Goal: Task Accomplishment & Management: Complete application form

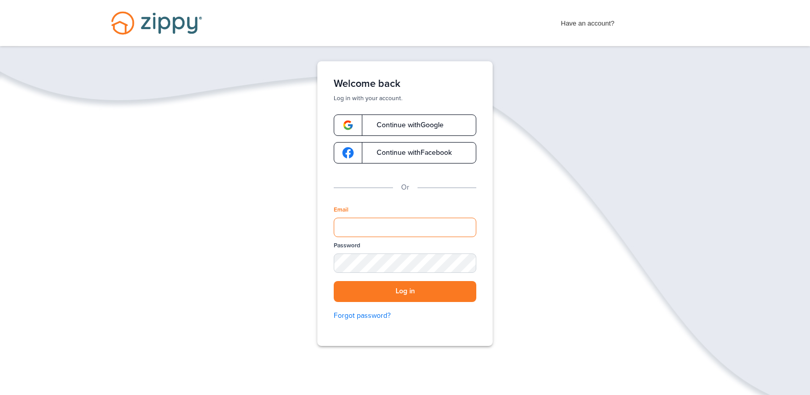
click at [359, 225] on input "Email" at bounding box center [405, 227] width 143 height 19
type input "**********"
click at [351, 312] on link "Forgot password?" at bounding box center [405, 315] width 143 height 11
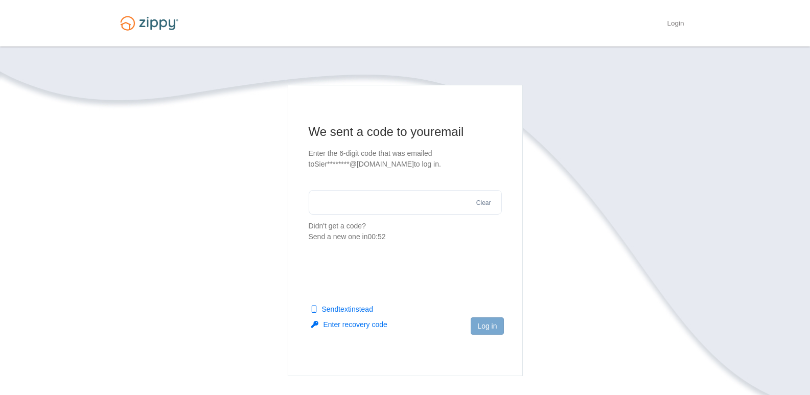
click at [371, 207] on input "text" at bounding box center [405, 202] width 193 height 25
type input "******"
click at [483, 324] on button "Log in" at bounding box center [486, 325] width 33 height 17
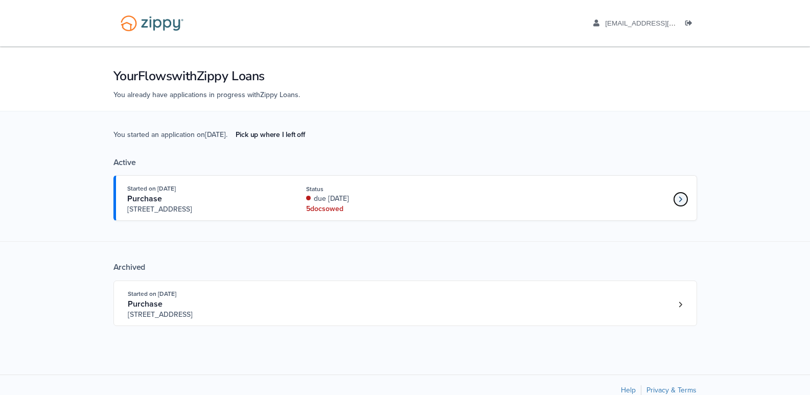
click at [678, 200] on icon "Loan number 3890071" at bounding box center [680, 199] width 4 height 7
click at [284, 132] on link "Pick up where I left off" at bounding box center [270, 134] width 86 height 17
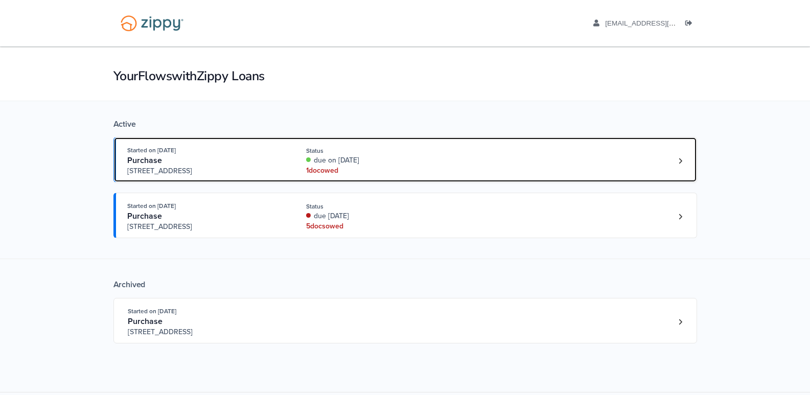
click at [385, 162] on div "due on Sep. 19th, 2025" at bounding box center [374, 160] width 136 height 10
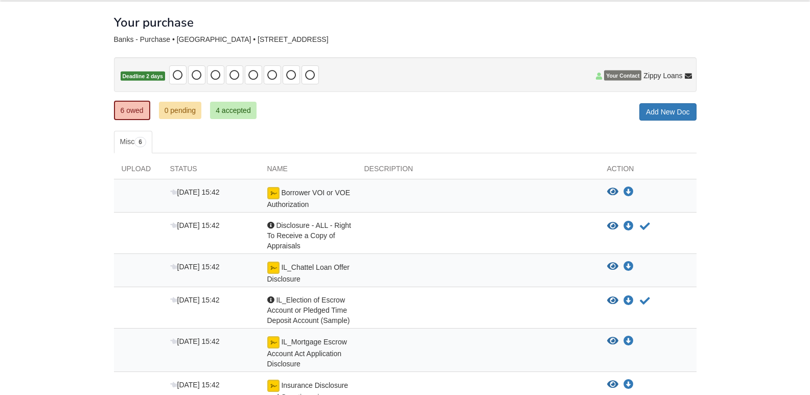
scroll to position [36, 0]
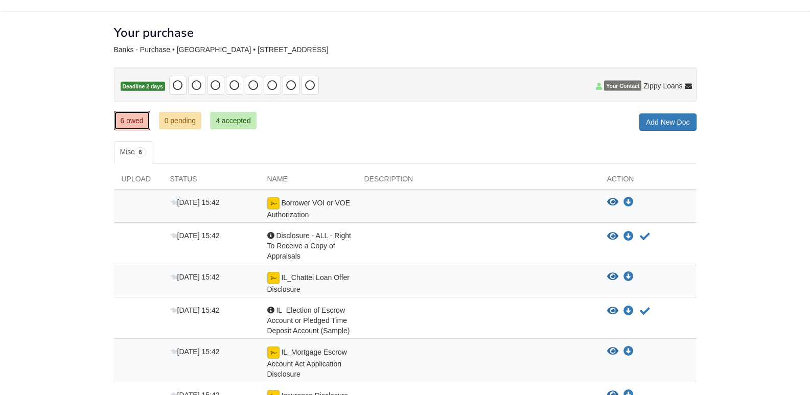
click at [125, 117] on link "6 owed" at bounding box center [132, 120] width 36 height 19
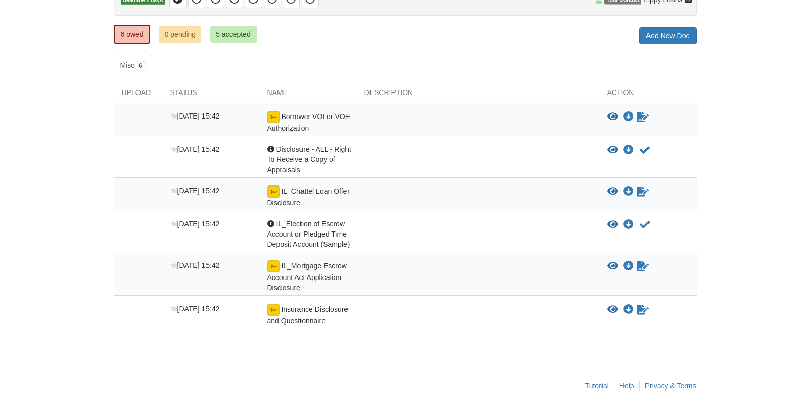
scroll to position [138, 0]
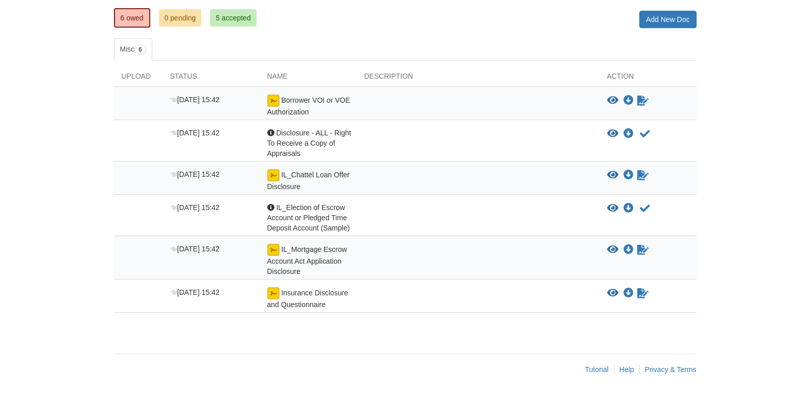
click at [546, 248] on div at bounding box center [478, 260] width 243 height 33
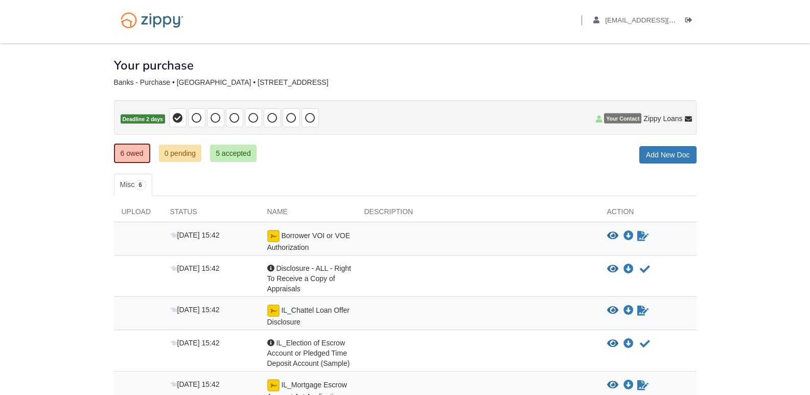
scroll to position [0, 0]
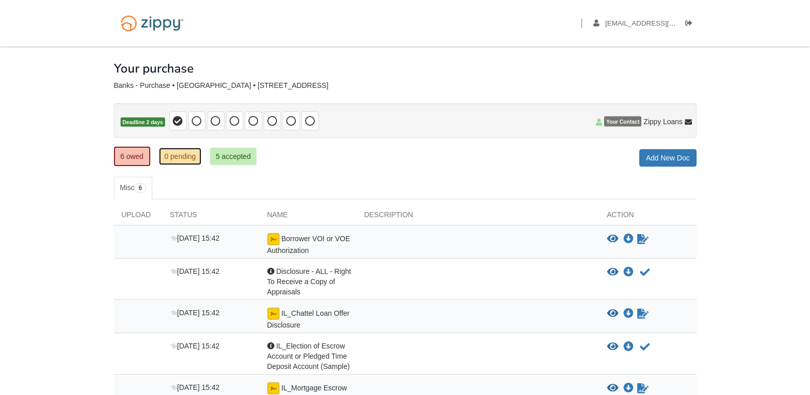
click at [179, 155] on link "0 pending" at bounding box center [180, 156] width 43 height 17
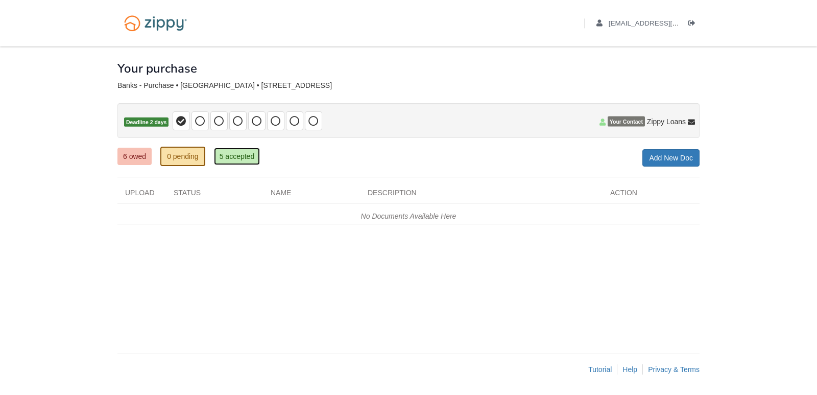
click at [234, 154] on link "5 accepted" at bounding box center [237, 156] width 46 height 17
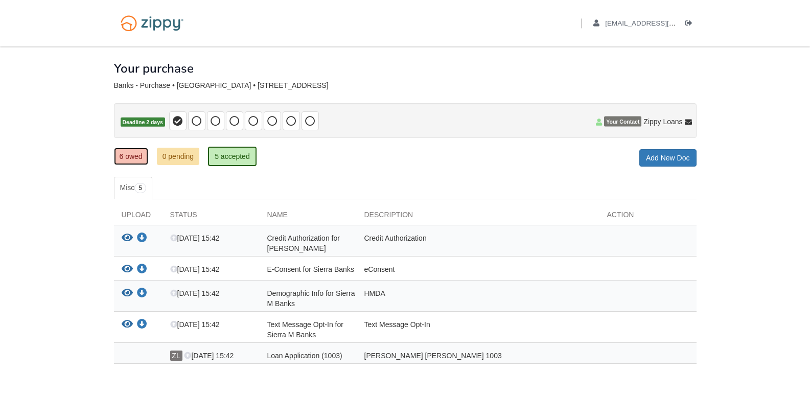
click at [129, 157] on link "6 owed" at bounding box center [131, 156] width 34 height 17
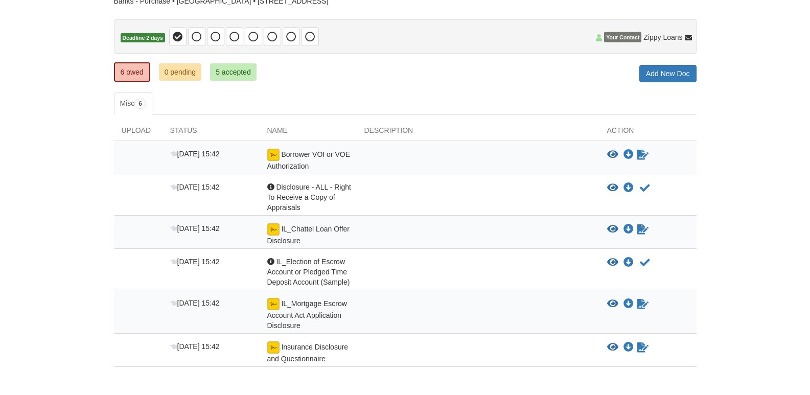
scroll to position [102, 0]
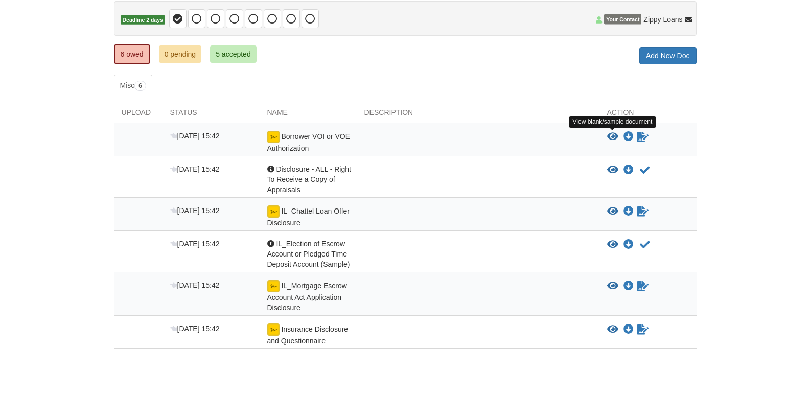
click at [609, 133] on icon "View Borrower VOI or VOE Authorization" at bounding box center [612, 137] width 11 height 10
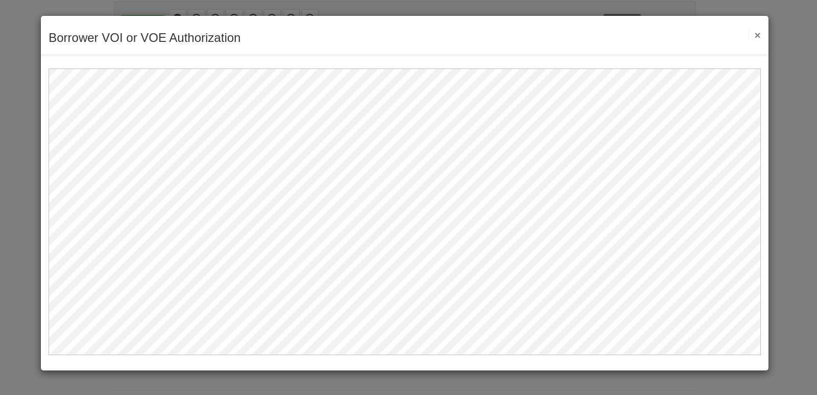
click at [758, 33] on button "×" at bounding box center [755, 35] width 12 height 11
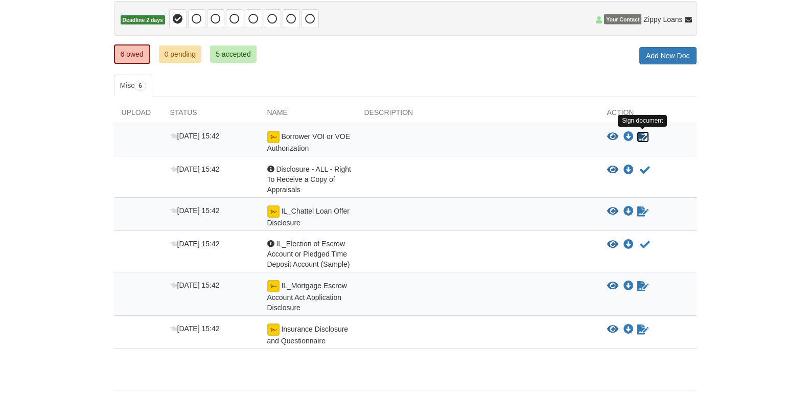
click at [640, 135] on icon "Sign Form" at bounding box center [642, 137] width 11 height 10
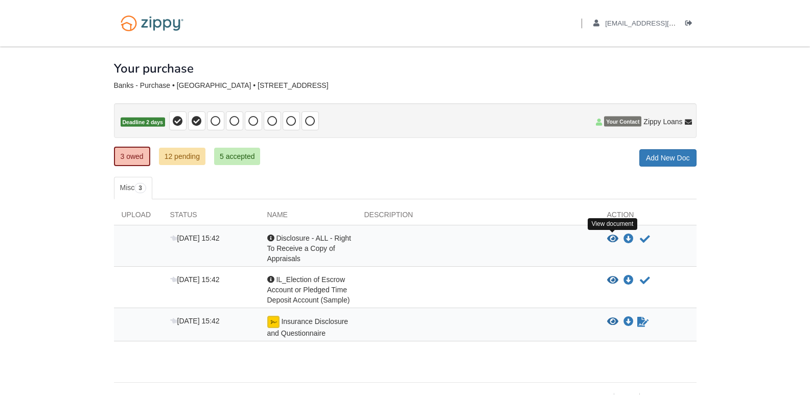
click at [611, 241] on icon "View Disclosure - ALL - Right To Receive a Copy of Appraisals" at bounding box center [612, 239] width 11 height 10
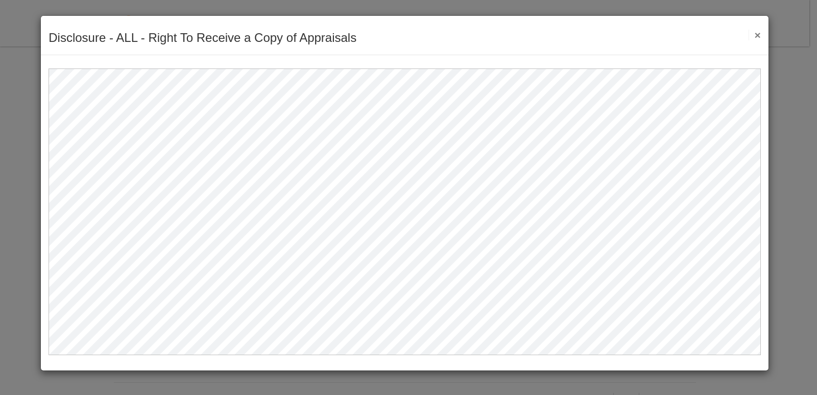
click at [754, 33] on button "×" at bounding box center [755, 35] width 12 height 11
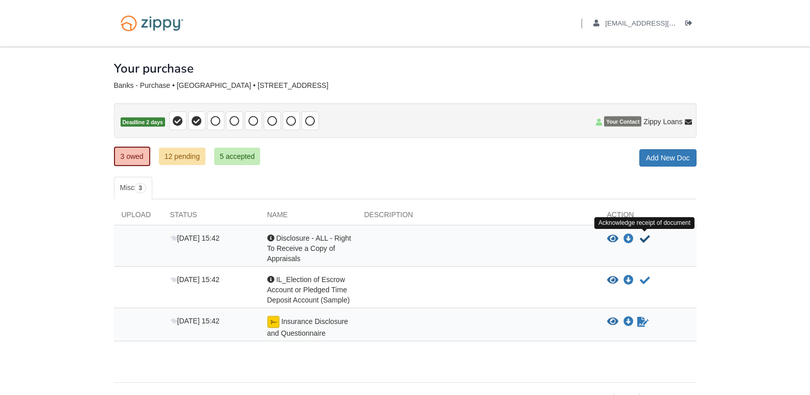
click at [644, 239] on icon "Acknowledge receipt of document" at bounding box center [645, 239] width 10 height 10
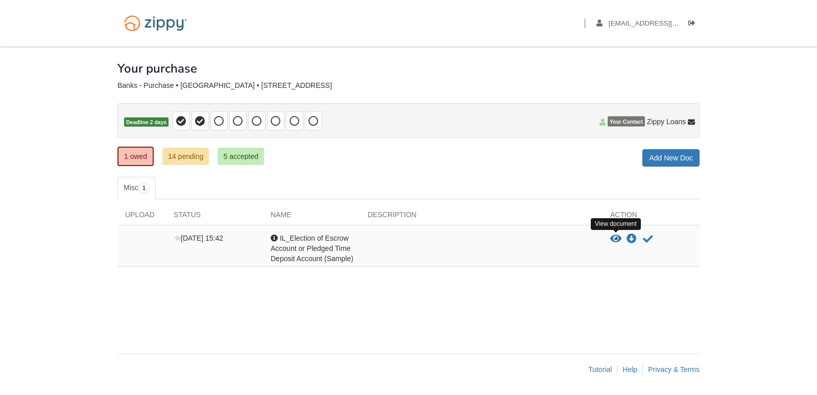
click at [613, 237] on icon "View IL_Election of Escrow Account or Pledged Time Deposit Account (Sample)" at bounding box center [615, 239] width 11 height 10
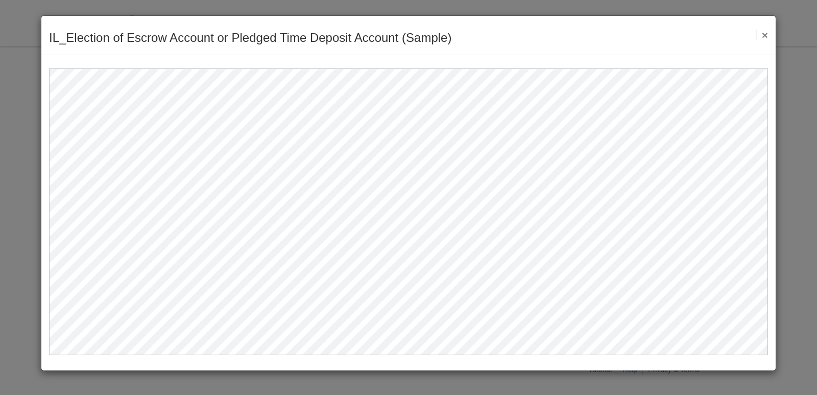
click at [765, 34] on button "×" at bounding box center [763, 35] width 12 height 11
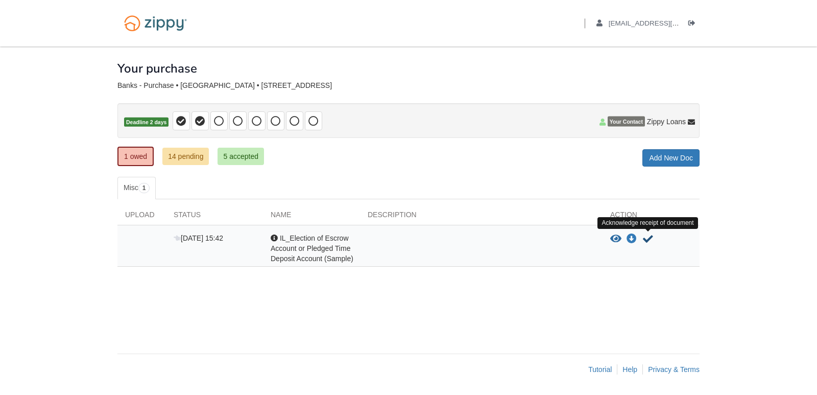
click at [646, 238] on icon "Acknowledge receipt of document" at bounding box center [648, 239] width 10 height 10
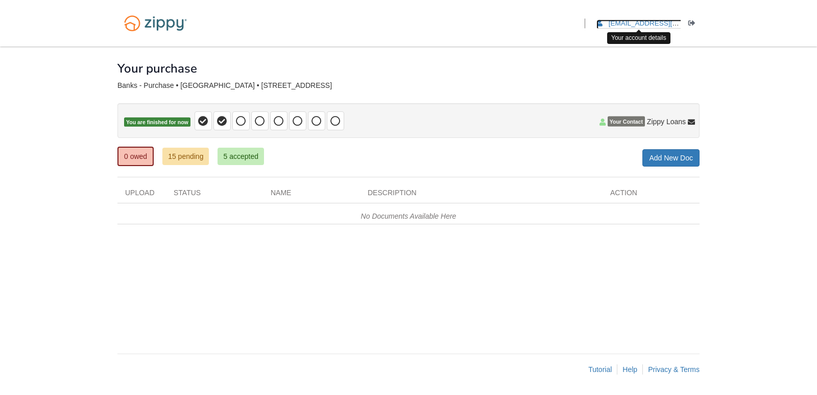
click at [643, 20] on span "[EMAIL_ADDRESS][DOMAIN_NAME]" at bounding box center [667, 23] width 117 height 8
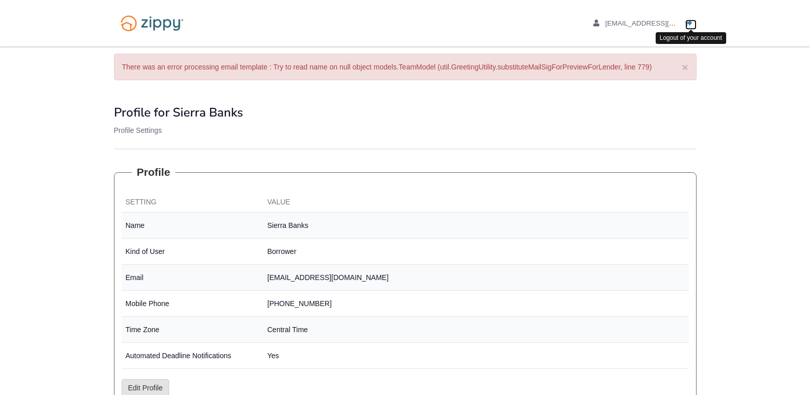
click at [690, 20] on icon "Log out" at bounding box center [688, 23] width 7 height 7
